Goal: Transaction & Acquisition: Purchase product/service

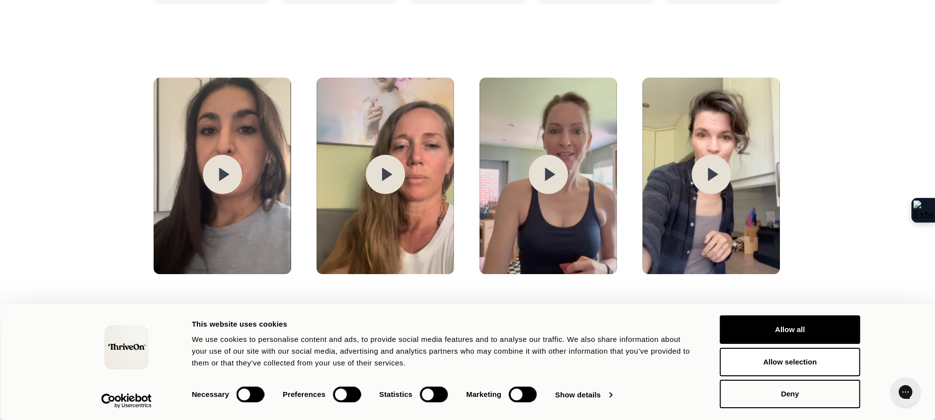
scroll to position [1417, 0]
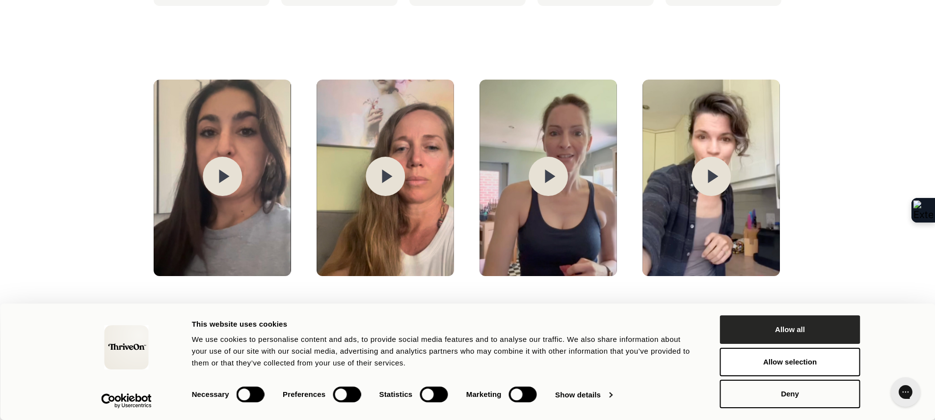
click at [759, 328] on button "Allow all" at bounding box center [790, 329] width 140 height 28
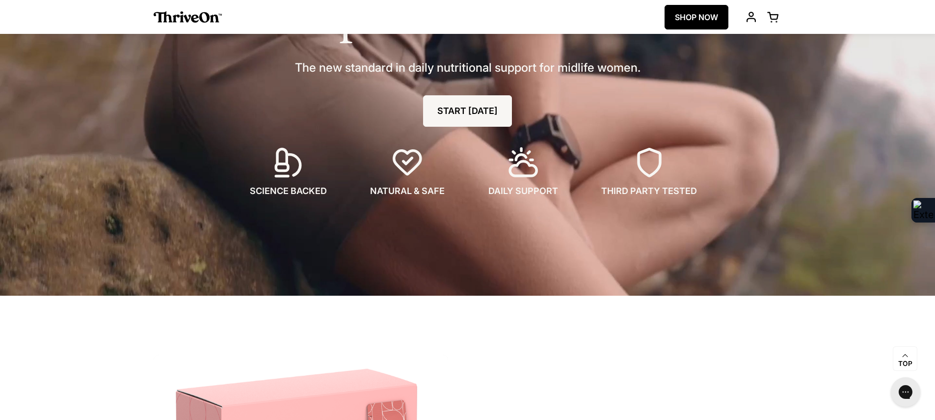
scroll to position [0, 0]
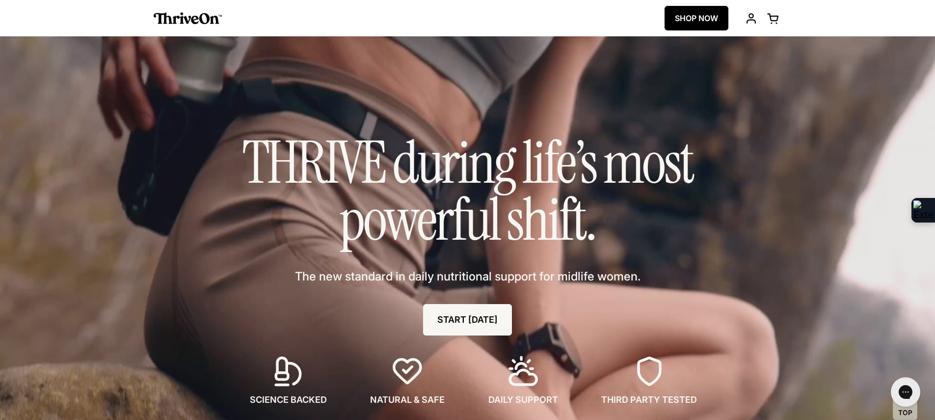
click at [203, 17] on img at bounding box center [188, 18] width 69 height 12
click at [700, 13] on link "SHOP NOW" at bounding box center [697, 18] width 64 height 25
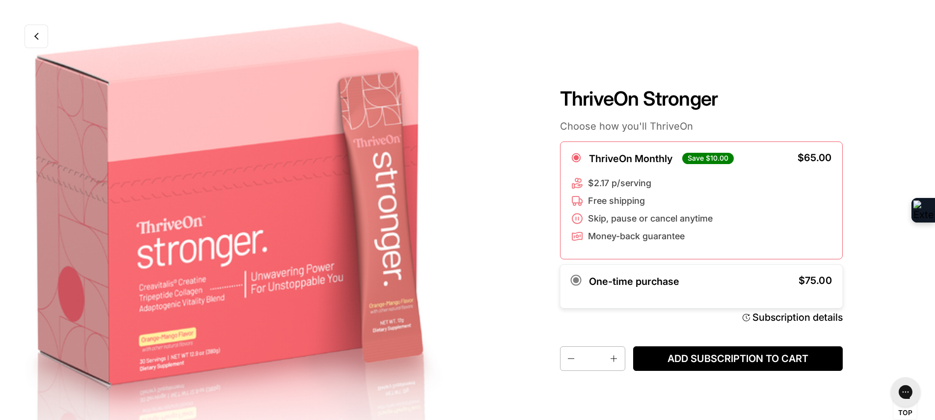
click at [690, 276] on div "One-time purchase $75.00" at bounding box center [701, 286] width 261 height 22
